Goal: Information Seeking & Learning: Learn about a topic

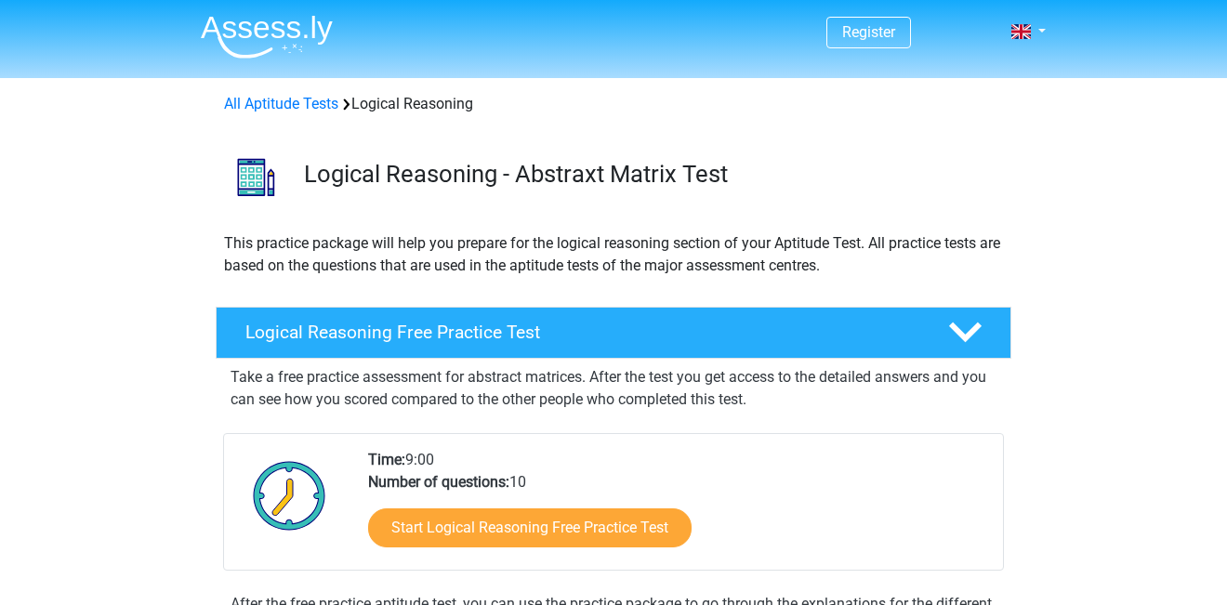
scroll to position [267, 0]
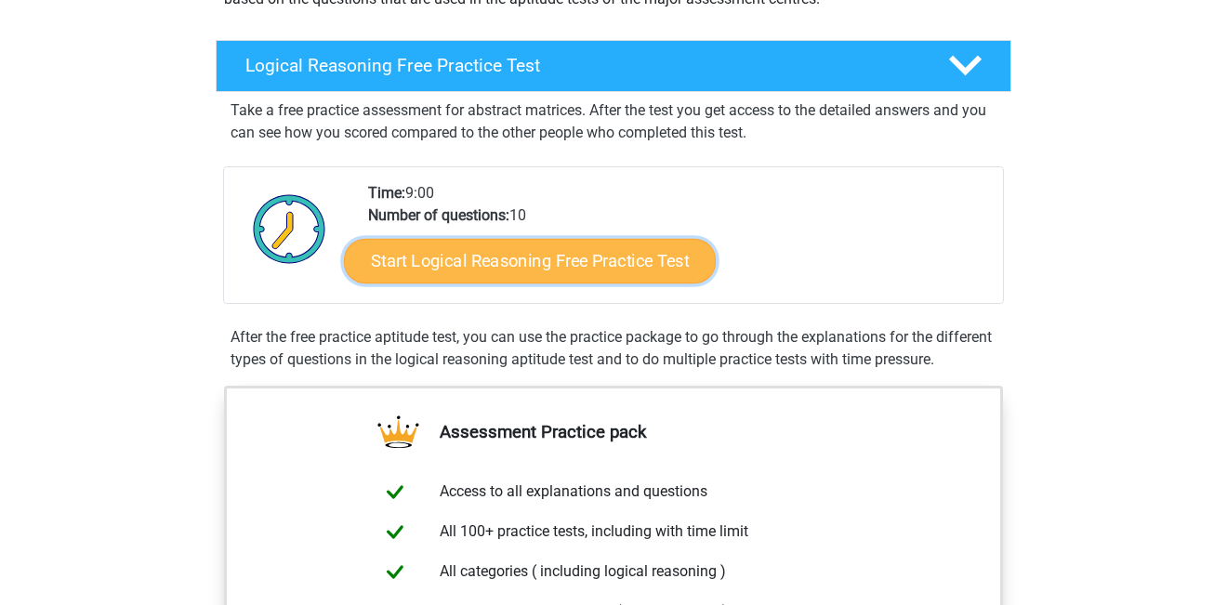
click at [546, 274] on link "Start Logical Reasoning Free Practice Test" at bounding box center [530, 260] width 372 height 45
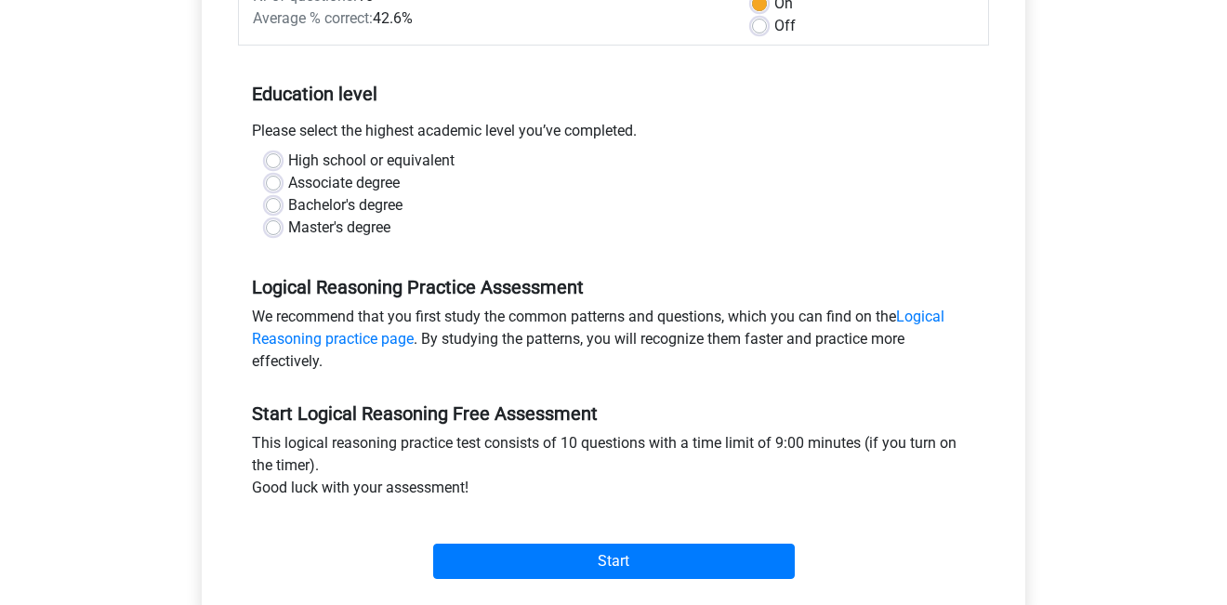
scroll to position [319, 0]
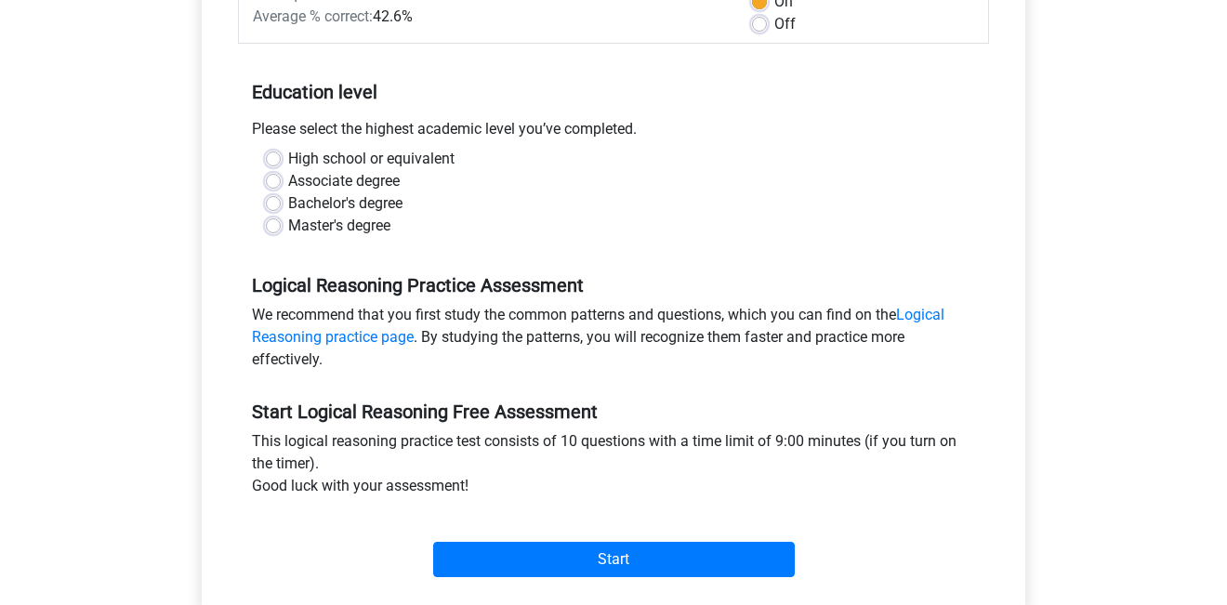
click at [363, 226] on label "Master's degree" at bounding box center [339, 226] width 102 height 22
click at [281, 226] on input "Master's degree" at bounding box center [273, 224] width 15 height 19
radio input "true"
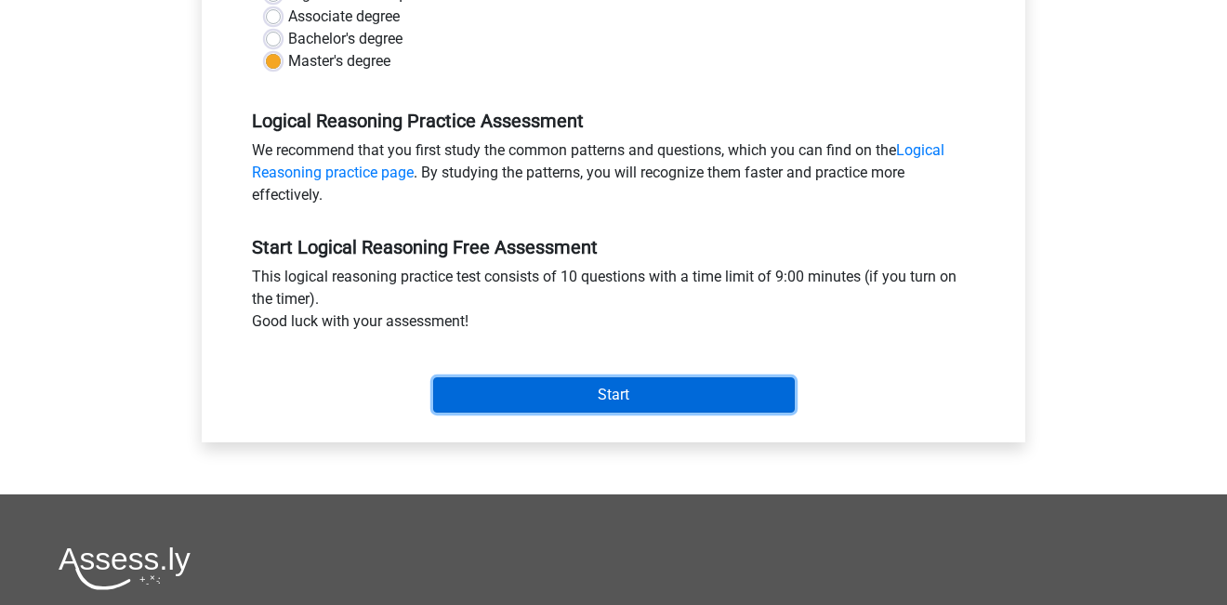
click at [589, 401] on input "Start" at bounding box center [614, 394] width 362 height 35
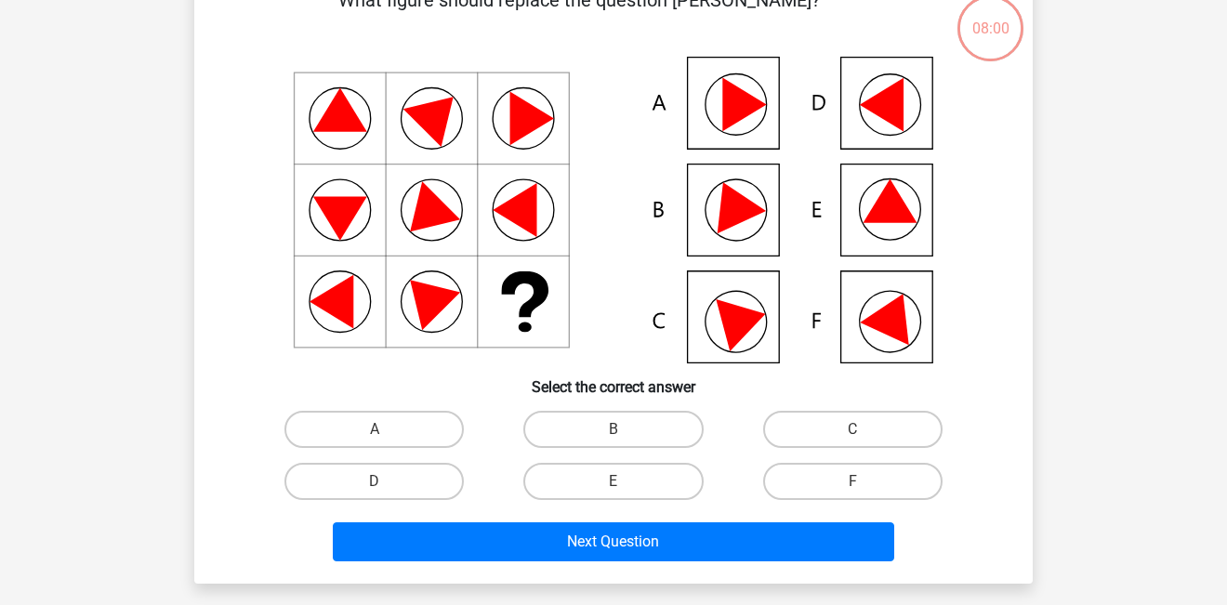
scroll to position [109, 0]
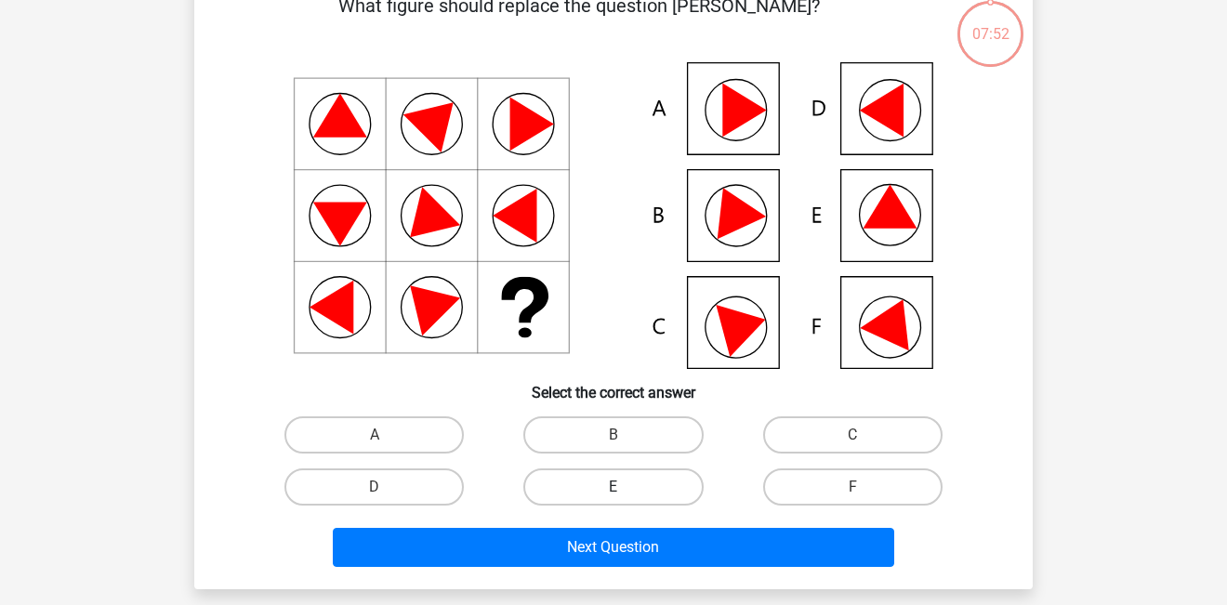
click at [598, 487] on label "E" at bounding box center [612, 487] width 179 height 37
click at [614, 487] on input "E" at bounding box center [620, 493] width 12 height 12
radio input "true"
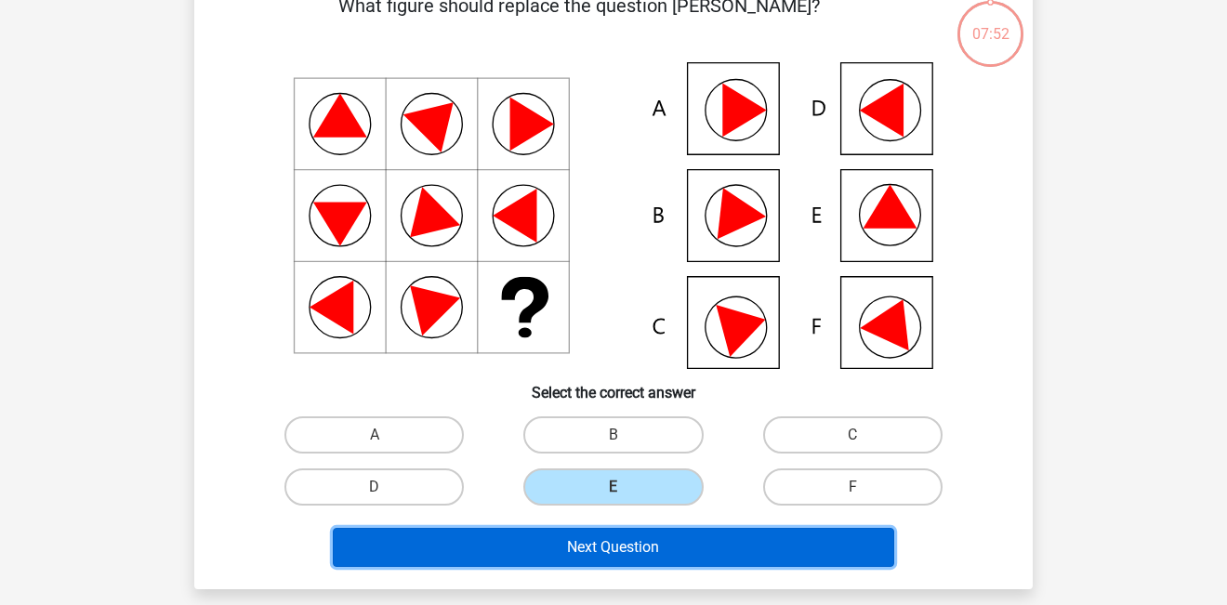
click at [623, 542] on button "Next Question" at bounding box center [614, 547] width 562 height 39
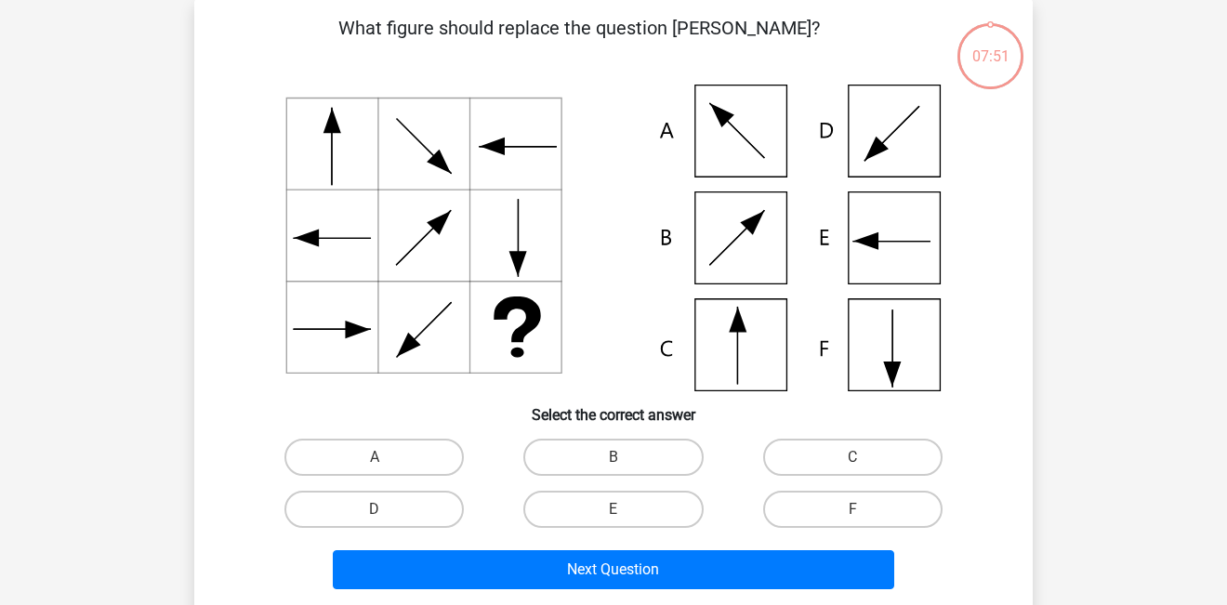
scroll to position [86, 0]
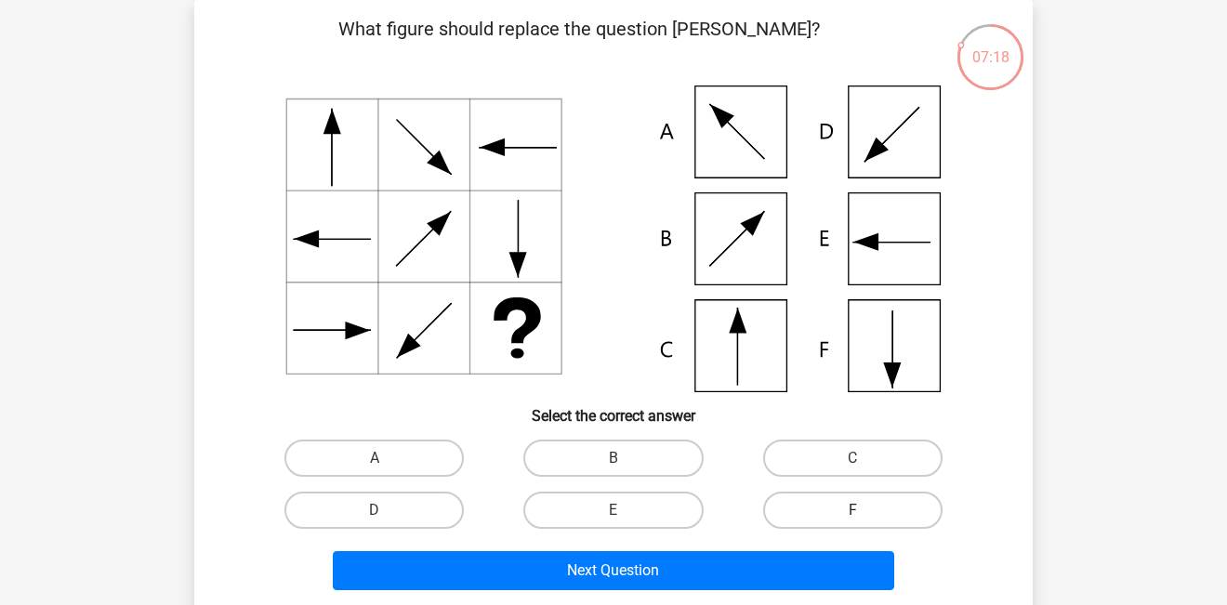
click at [813, 515] on label "F" at bounding box center [852, 510] width 179 height 37
click at [853, 515] on input "F" at bounding box center [859, 516] width 12 height 12
radio input "true"
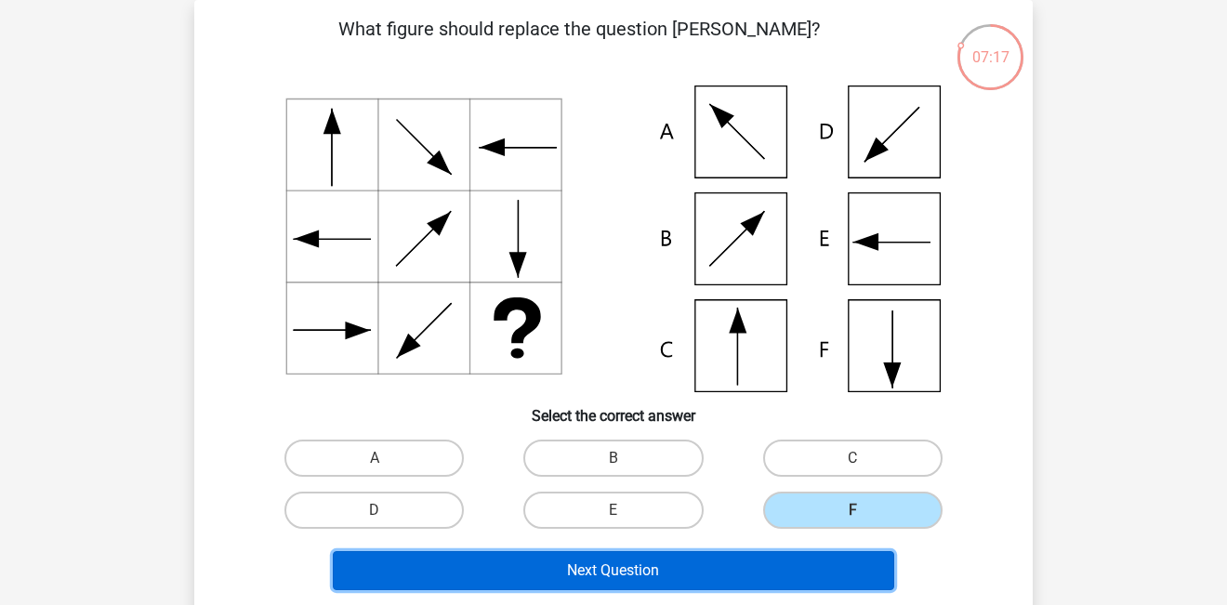
click at [761, 578] on button "Next Question" at bounding box center [614, 570] width 562 height 39
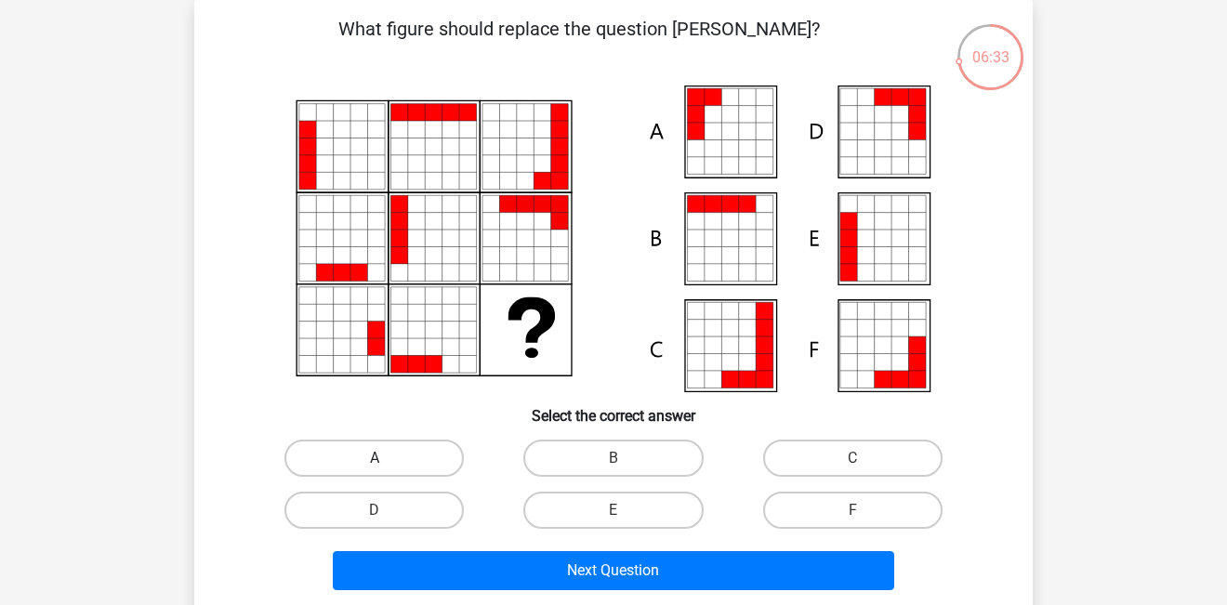
click at [394, 463] on label "A" at bounding box center [374, 458] width 179 height 37
click at [387, 463] on input "A" at bounding box center [381, 464] width 12 height 12
radio input "true"
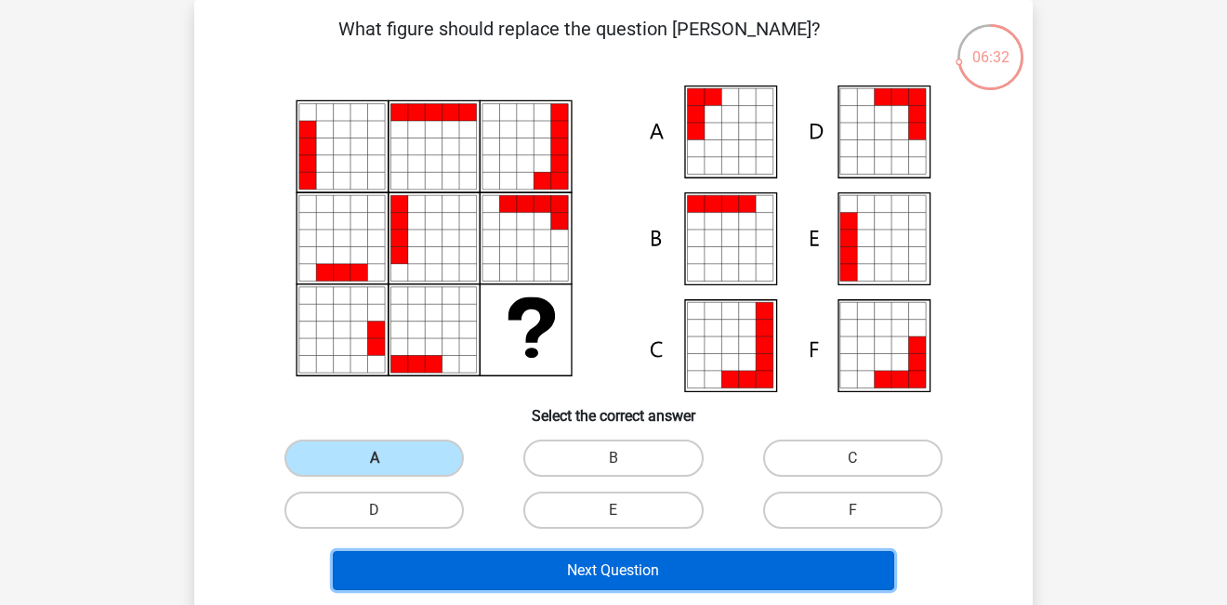
click at [478, 559] on button "Next Question" at bounding box center [614, 570] width 562 height 39
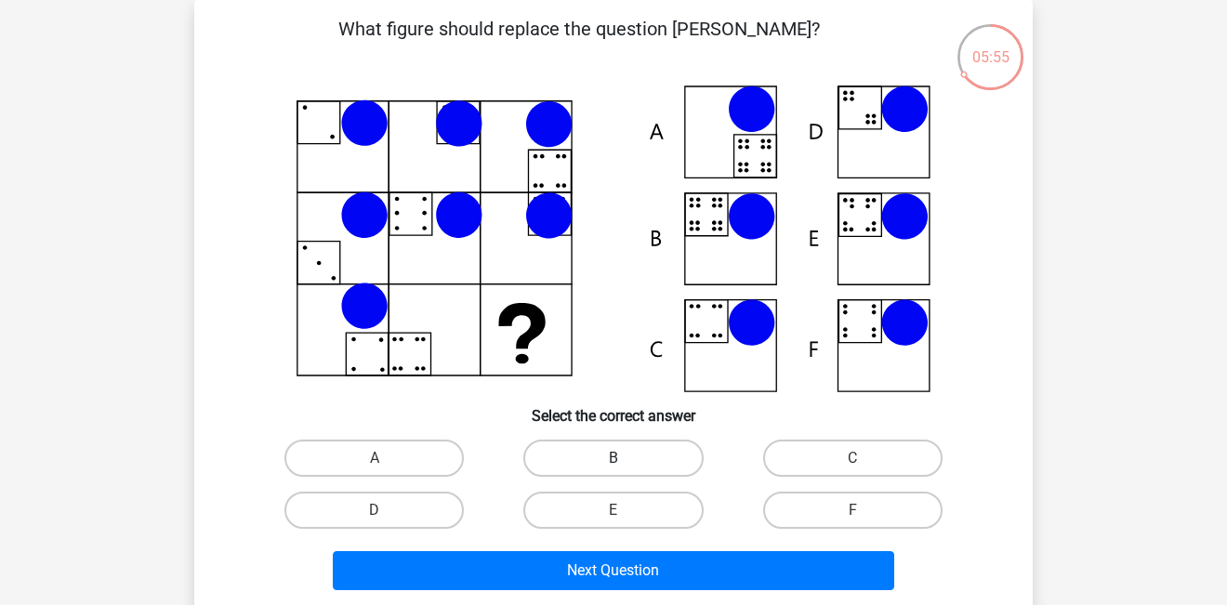
click at [601, 460] on label "B" at bounding box center [612, 458] width 179 height 37
click at [614, 460] on input "B" at bounding box center [620, 464] width 12 height 12
radio input "true"
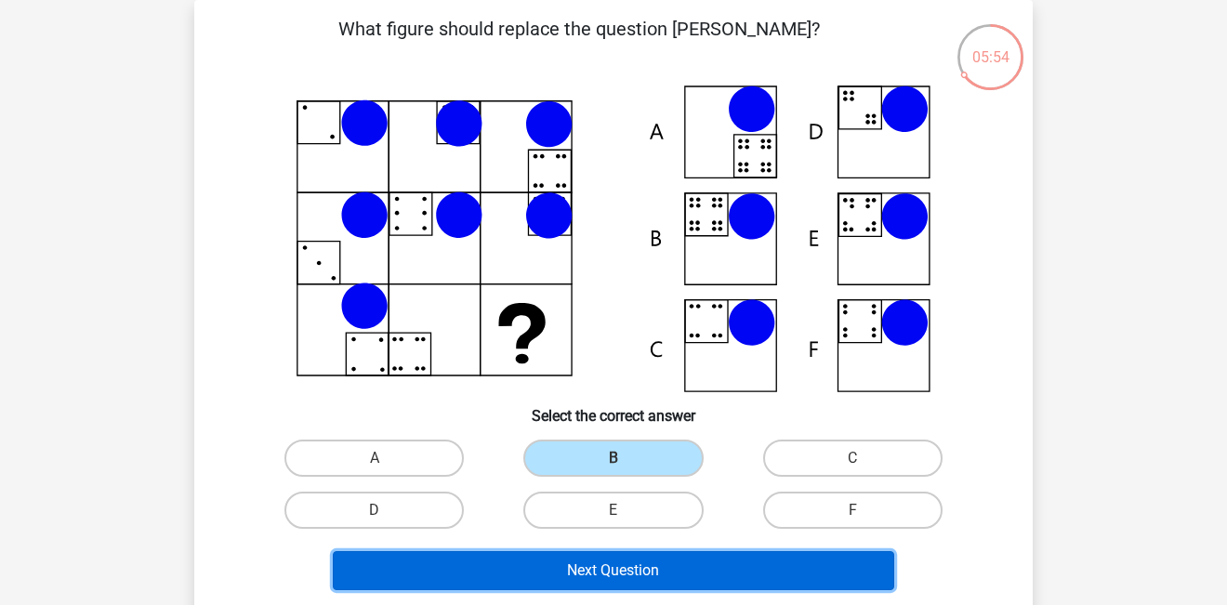
click at [604, 569] on button "Next Question" at bounding box center [614, 570] width 562 height 39
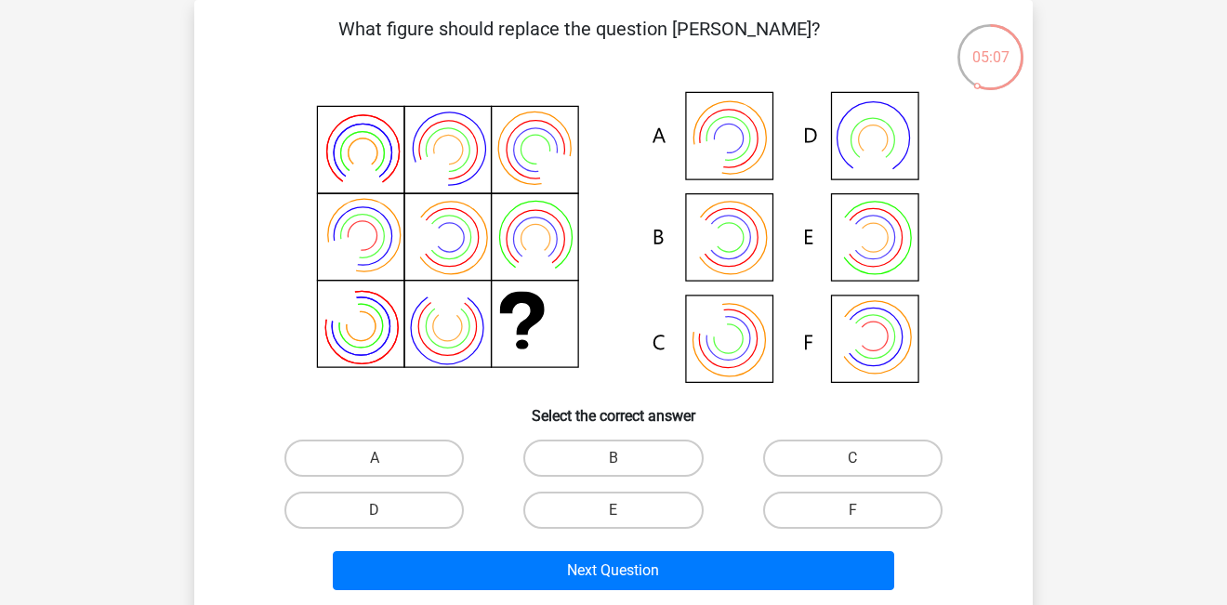
click at [752, 137] on icon at bounding box center [613, 239] width 749 height 307
click at [430, 455] on label "A" at bounding box center [374, 458] width 179 height 37
click at [387, 458] on input "A" at bounding box center [381, 464] width 12 height 12
radio input "true"
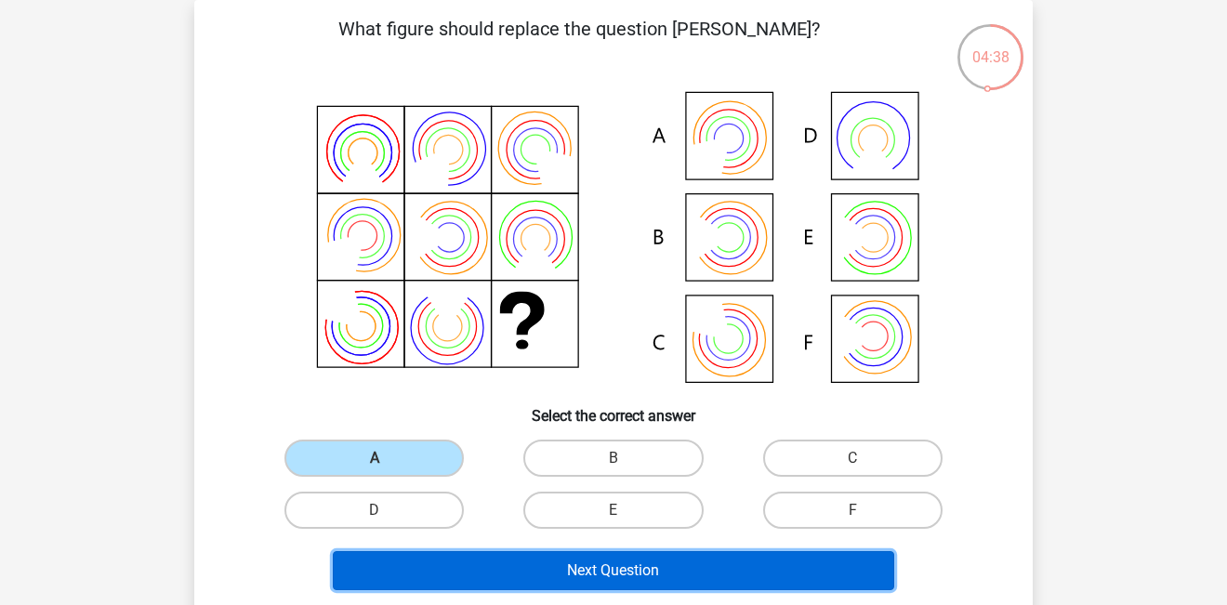
click at [537, 588] on button "Next Question" at bounding box center [614, 570] width 562 height 39
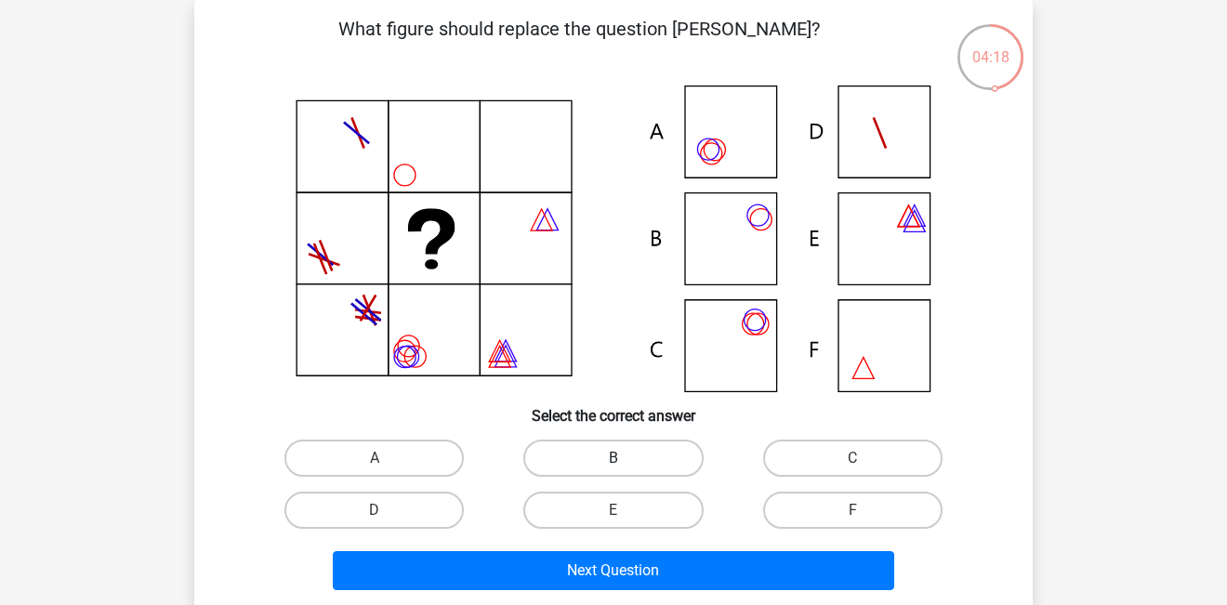
click at [627, 456] on label "B" at bounding box center [612, 458] width 179 height 37
click at [626, 458] on input "B" at bounding box center [620, 464] width 12 height 12
radio input "true"
click at [398, 463] on label "A" at bounding box center [374, 458] width 179 height 37
click at [387, 463] on input "A" at bounding box center [381, 464] width 12 height 12
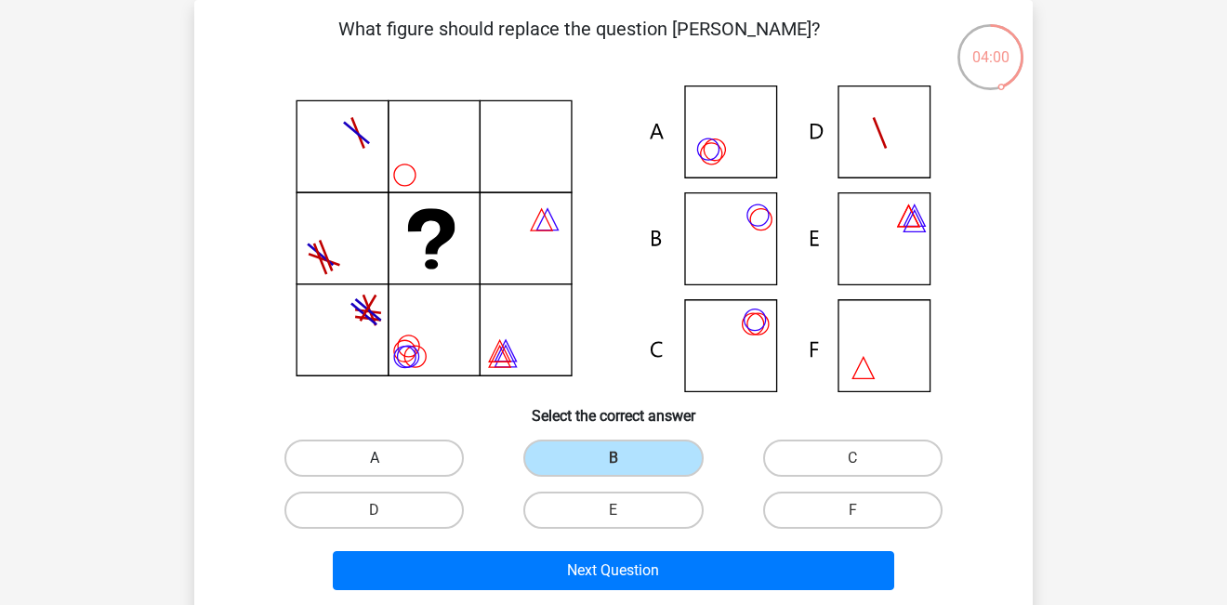
radio input "true"
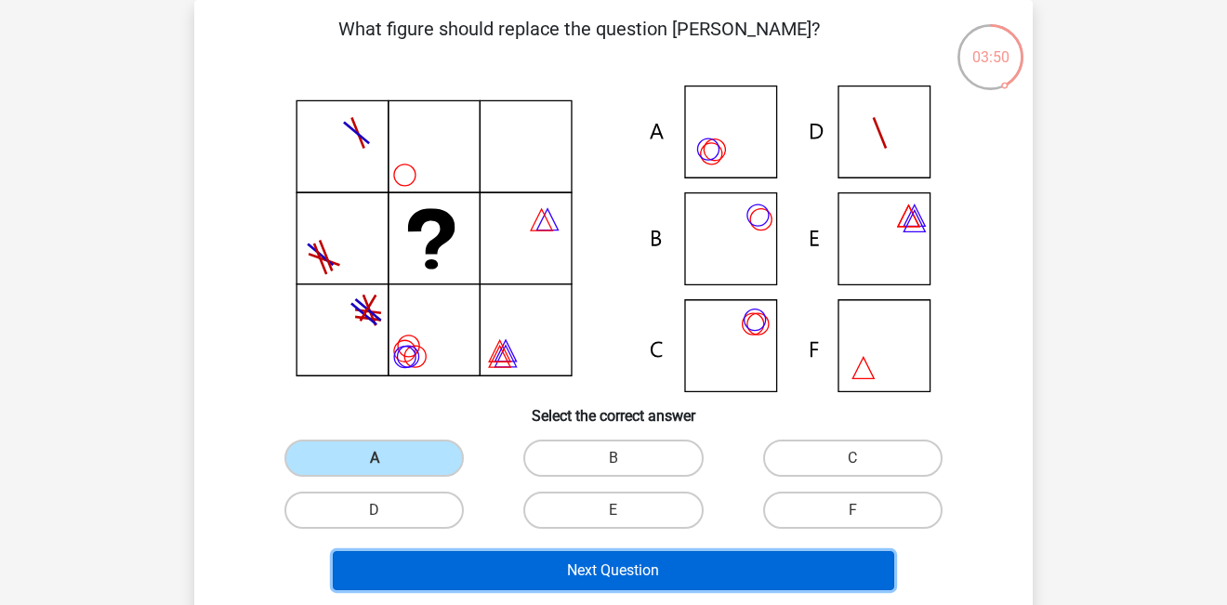
click at [583, 589] on button "Next Question" at bounding box center [614, 570] width 562 height 39
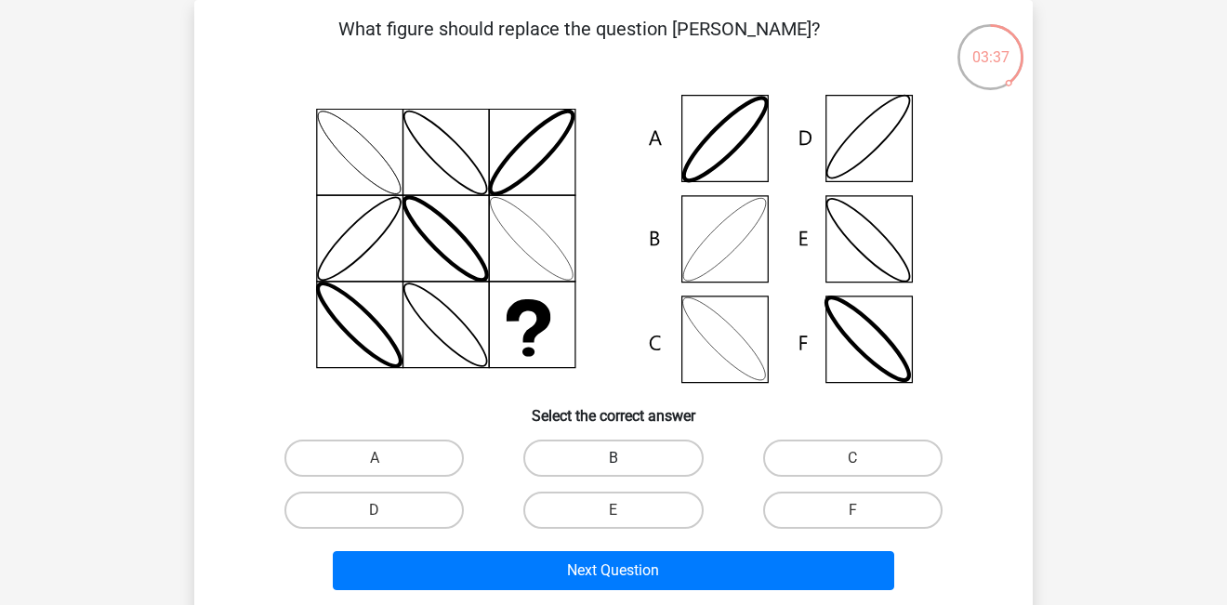
click at [598, 462] on label "B" at bounding box center [612, 458] width 179 height 37
click at [614, 462] on input "B" at bounding box center [620, 464] width 12 height 12
radio input "true"
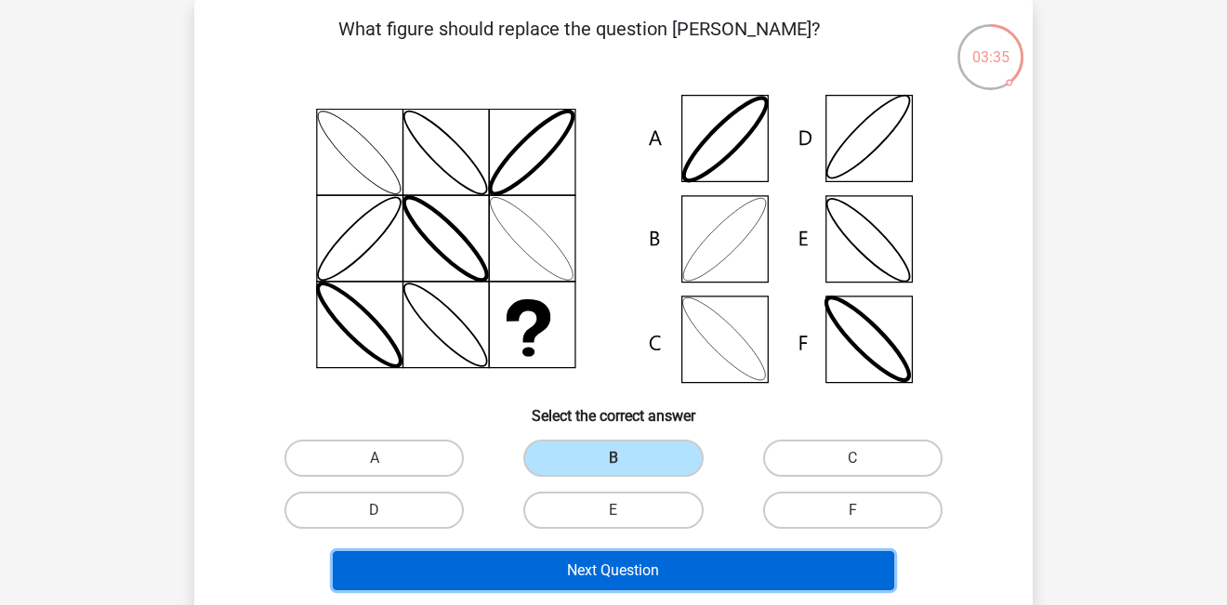
click at [609, 564] on button "Next Question" at bounding box center [614, 570] width 562 height 39
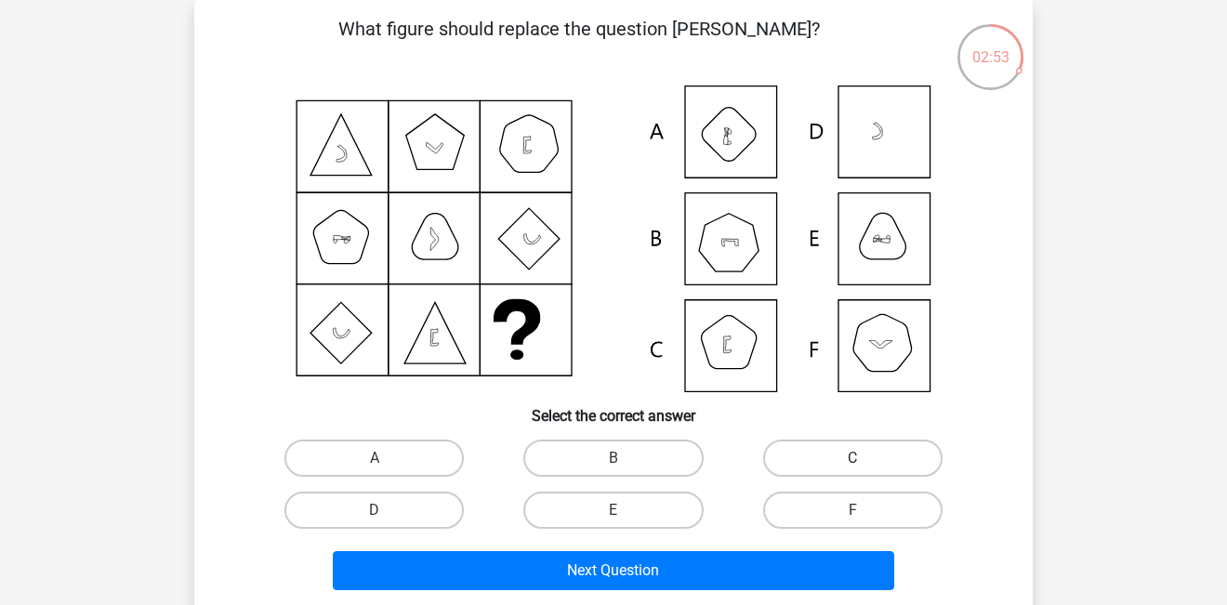
click at [814, 450] on label "C" at bounding box center [852, 458] width 179 height 37
click at [853, 458] on input "C" at bounding box center [859, 464] width 12 height 12
radio input "true"
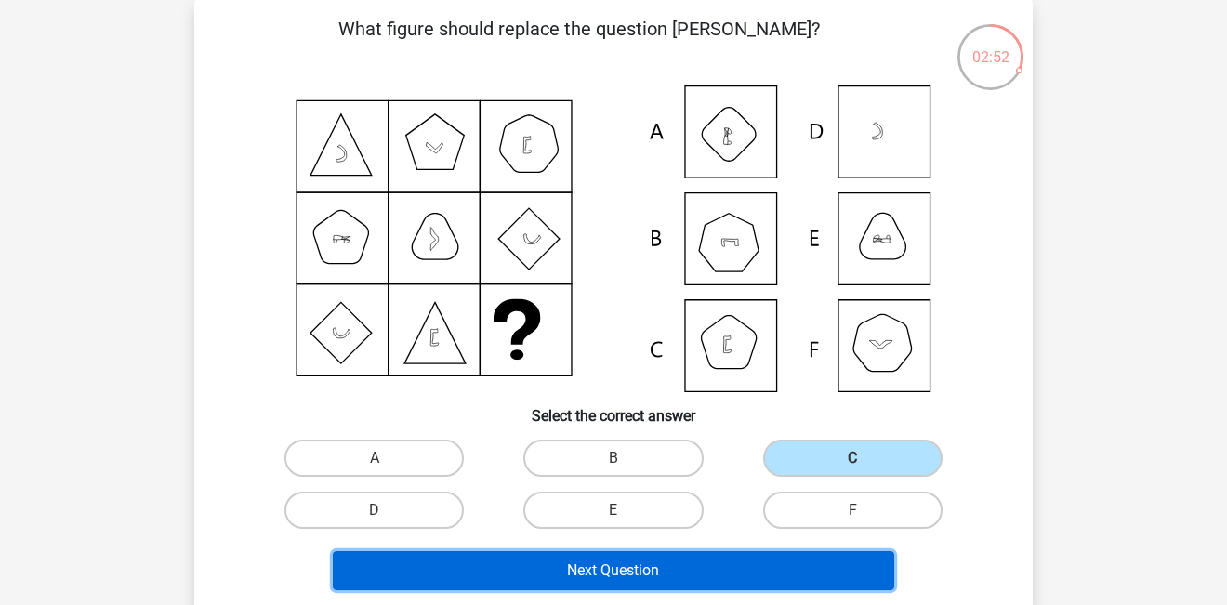
click at [743, 560] on button "Next Question" at bounding box center [614, 570] width 562 height 39
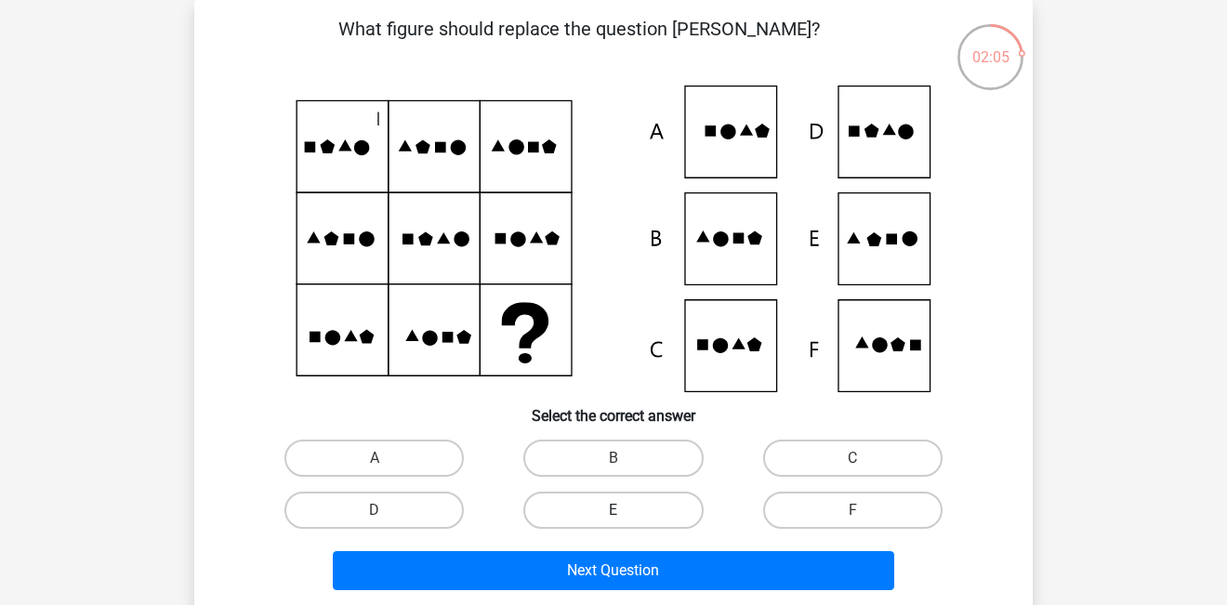
click at [550, 514] on label "E" at bounding box center [612, 510] width 179 height 37
click at [614, 514] on input "E" at bounding box center [620, 516] width 12 height 12
radio input "true"
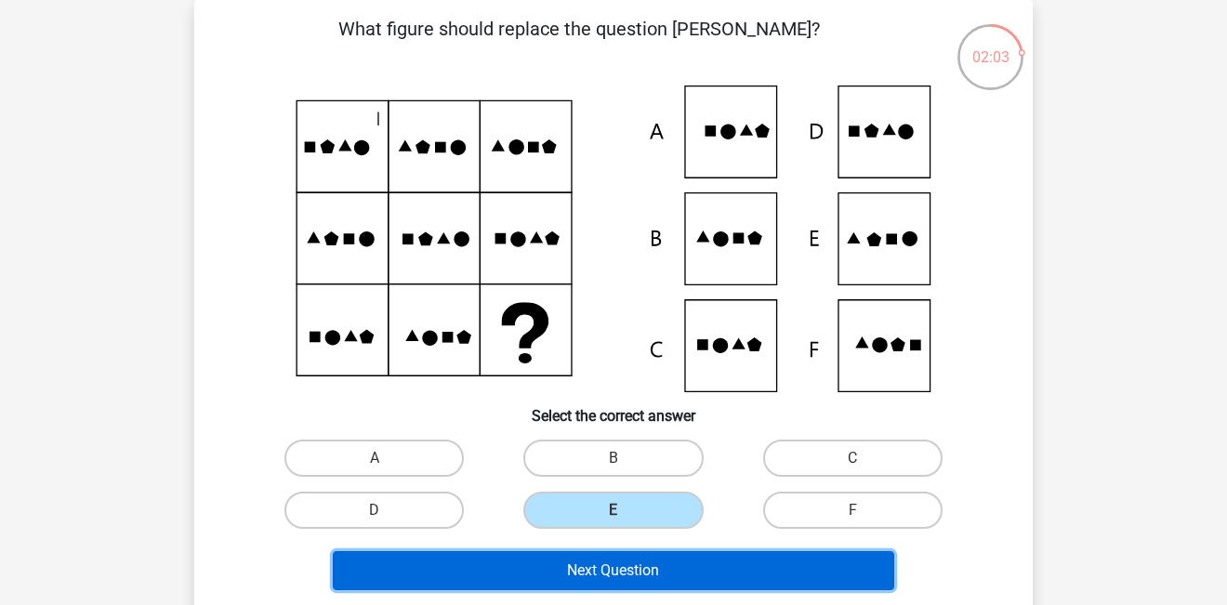
click at [589, 566] on button "Next Question" at bounding box center [614, 570] width 562 height 39
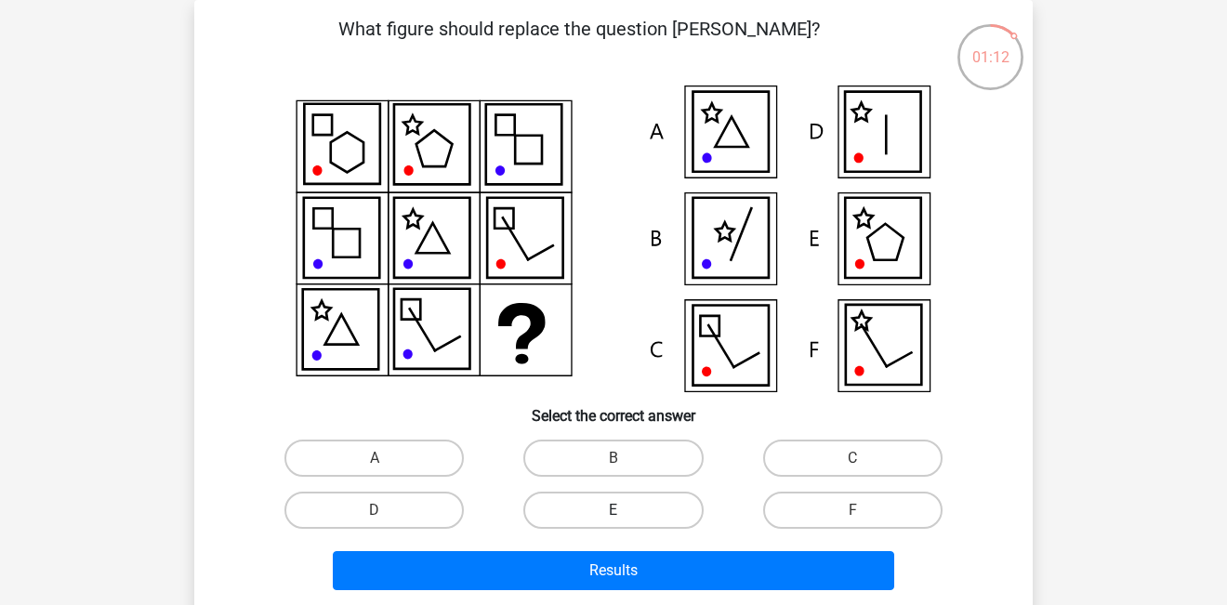
click at [601, 509] on label "E" at bounding box center [612, 510] width 179 height 37
click at [614, 510] on input "E" at bounding box center [620, 516] width 12 height 12
radio input "true"
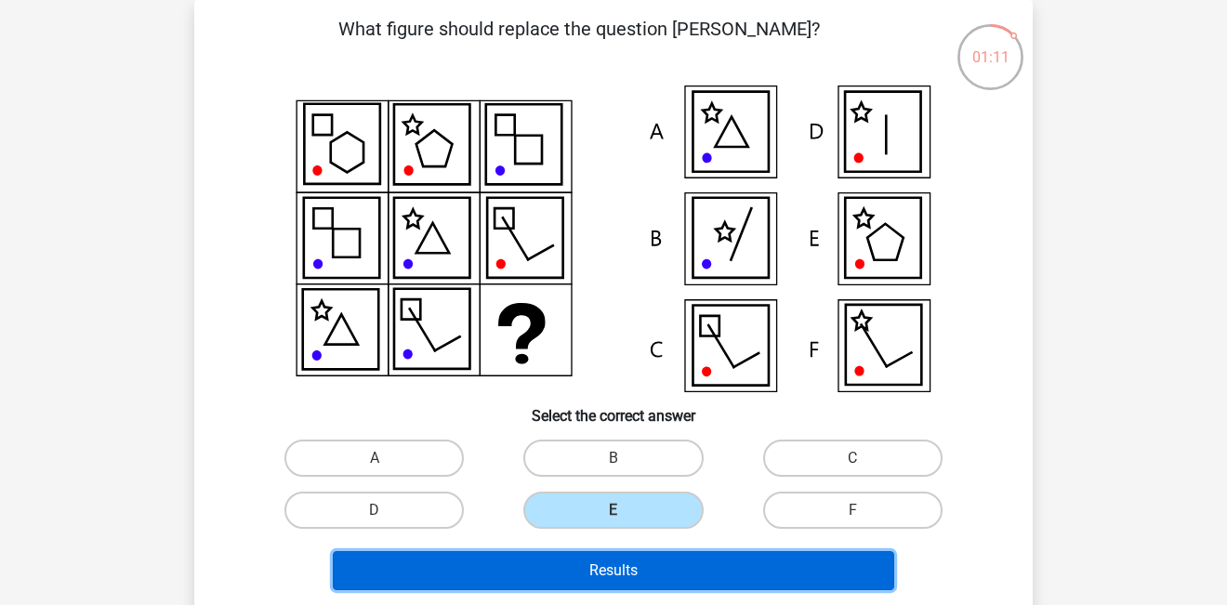
click at [617, 564] on button "Results" at bounding box center [614, 570] width 562 height 39
